Goal: Task Accomplishment & Management: Use online tool/utility

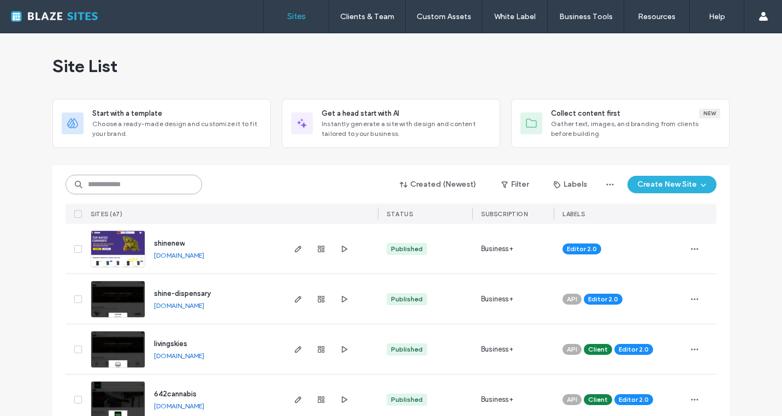
click at [151, 187] on input at bounding box center [134, 185] width 137 height 20
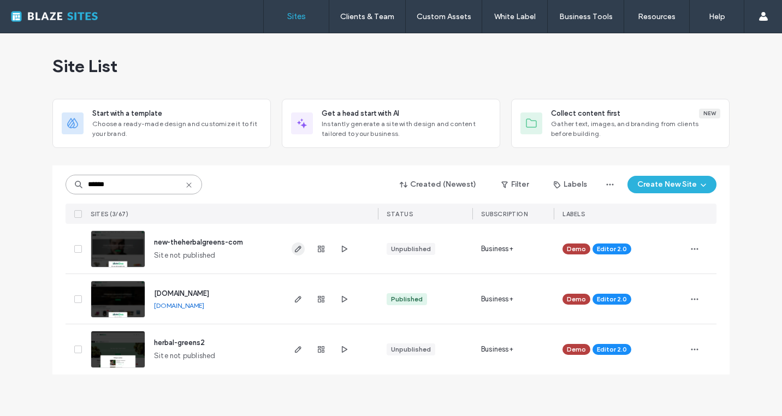
type input "******"
click at [294, 247] on icon "button" at bounding box center [298, 249] width 9 height 9
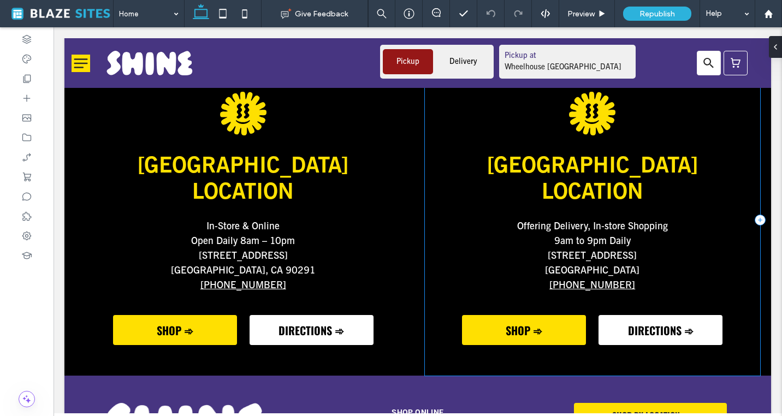
scroll to position [3128, 0]
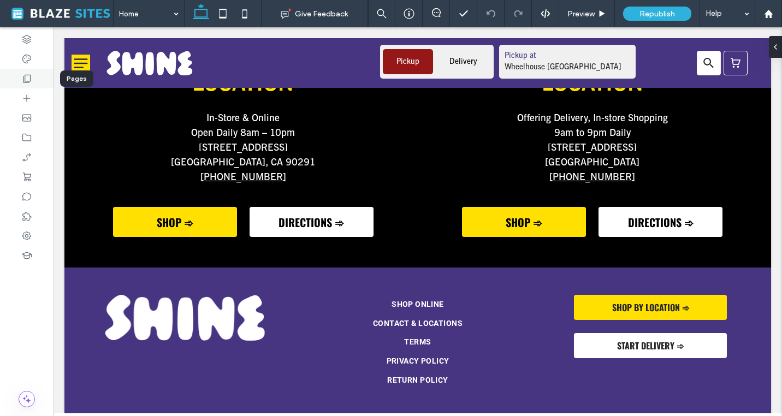
click at [31, 81] on icon at bounding box center [26, 78] width 11 height 11
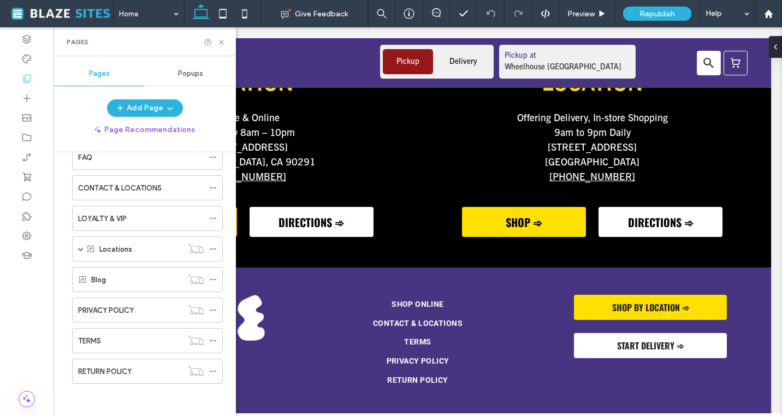
scroll to position [180, 0]
